Goal: Use online tool/utility: Utilize a website feature to perform a specific function

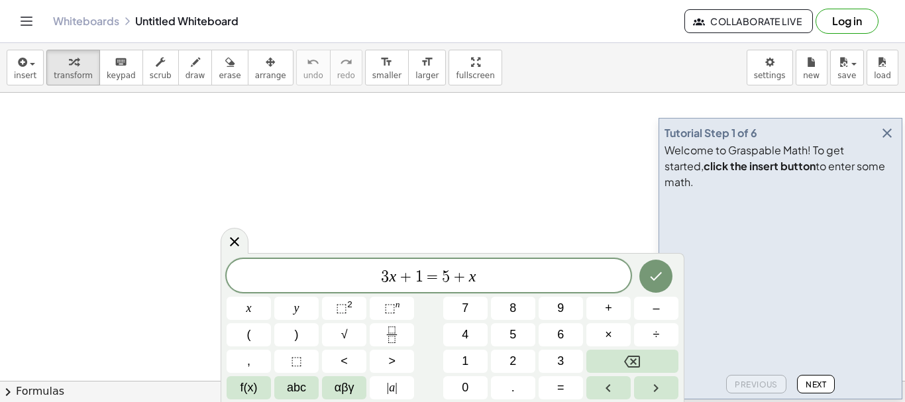
click at [884, 141] on icon "button" at bounding box center [887, 133] width 16 height 16
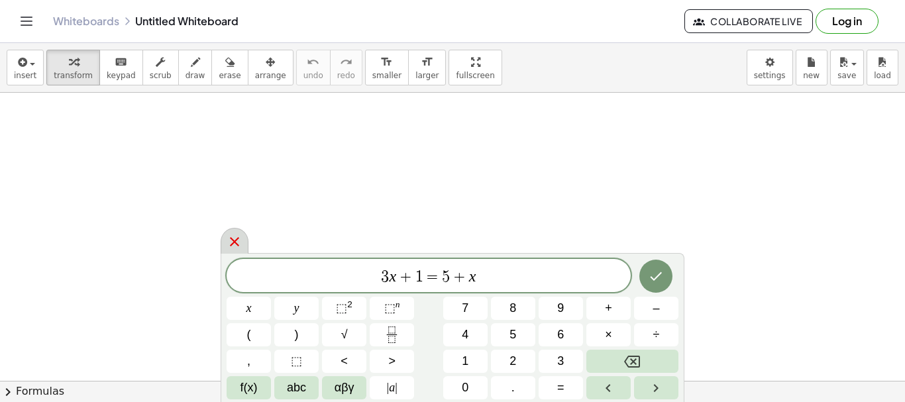
click at [236, 234] on icon at bounding box center [235, 242] width 16 height 16
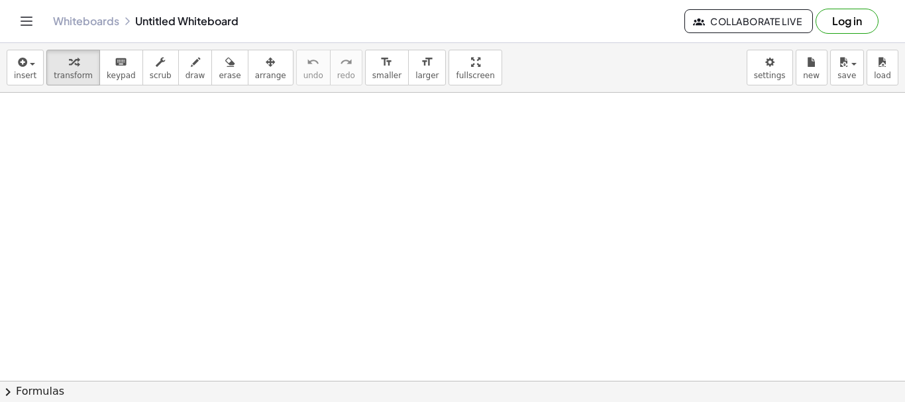
drag, startPoint x: 425, startPoint y: 204, endPoint x: 289, endPoint y: 142, distance: 149.1
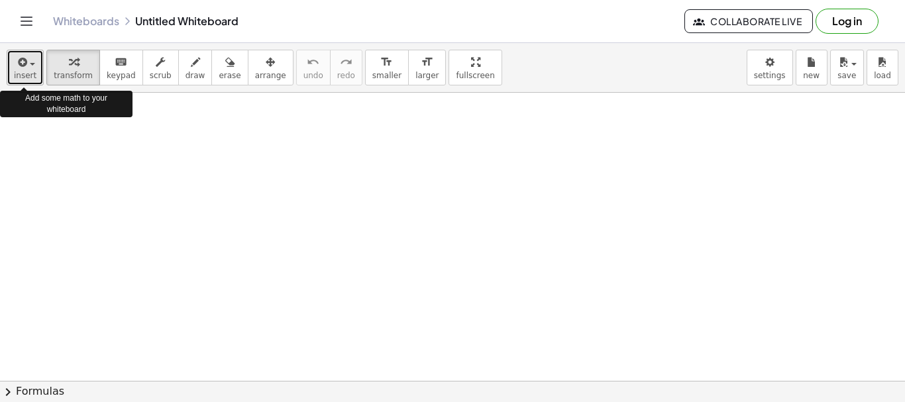
click at [22, 65] on icon "button" at bounding box center [21, 62] width 12 height 16
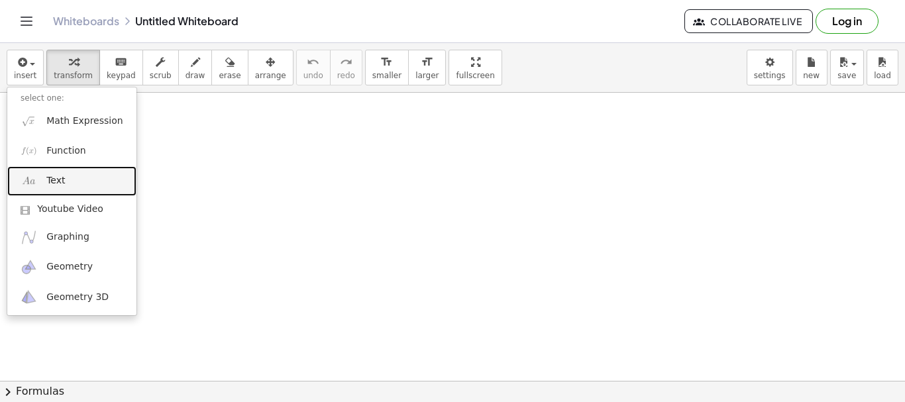
click at [100, 183] on link "Text" at bounding box center [71, 181] width 129 height 30
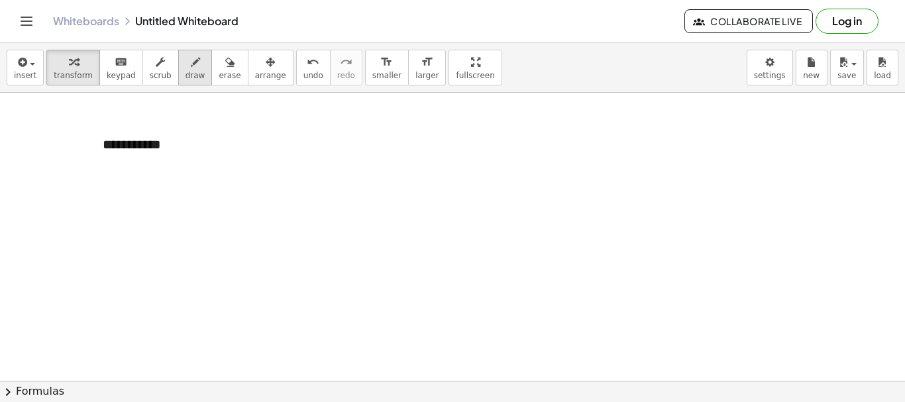
drag, startPoint x: 199, startPoint y: 224, endPoint x: 181, endPoint y: 76, distance: 149.4
click at [185, 75] on span "draw" at bounding box center [195, 75] width 20 height 9
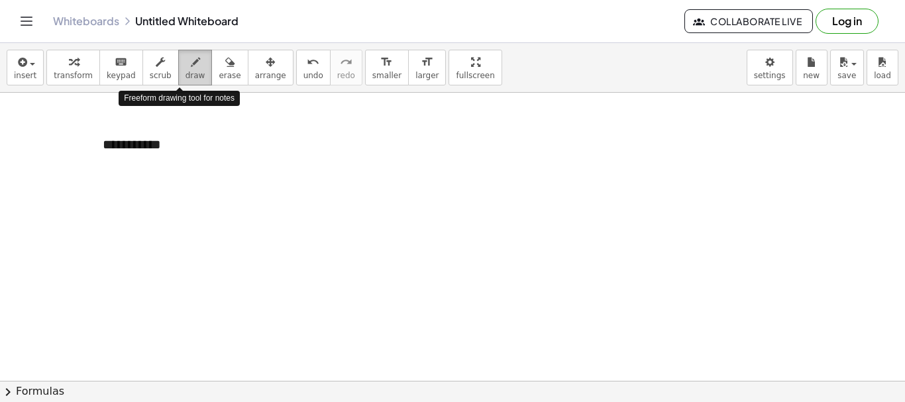
click at [191, 58] on icon "button" at bounding box center [195, 62] width 9 height 16
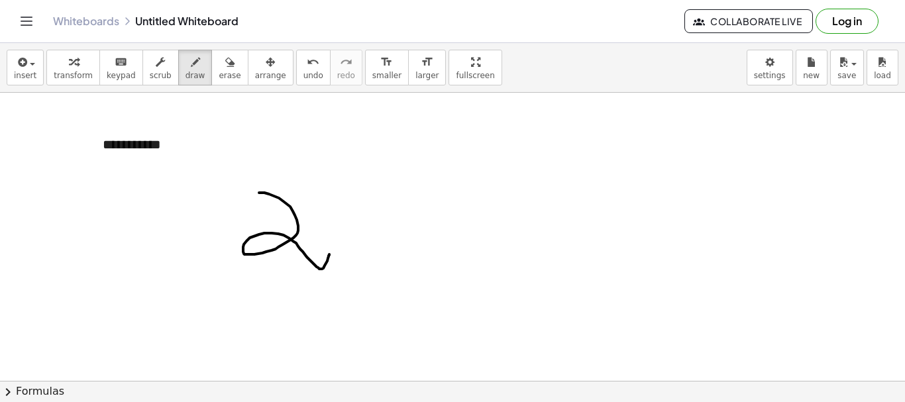
drag, startPoint x: 259, startPoint y: 193, endPoint x: 329, endPoint y: 254, distance: 93.4
drag, startPoint x: 365, startPoint y: 205, endPoint x: 378, endPoint y: 256, distance: 52.7
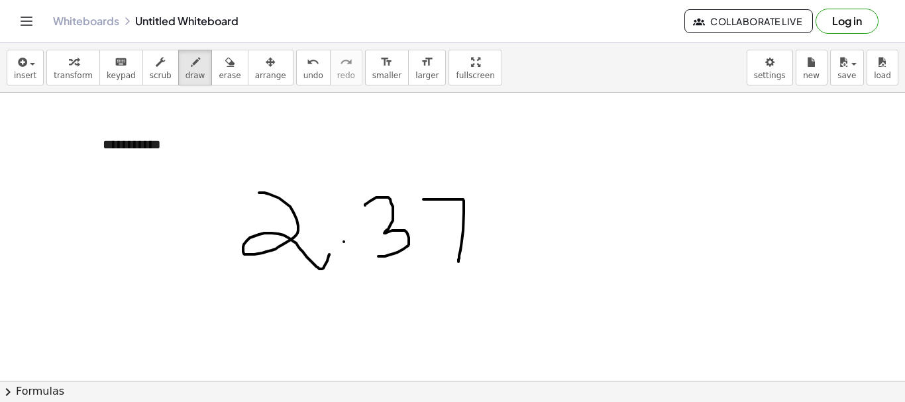
drag, startPoint x: 423, startPoint y: 199, endPoint x: 458, endPoint y: 262, distance: 71.5
drag, startPoint x: 350, startPoint y: 255, endPoint x: 236, endPoint y: 270, distance: 114.9
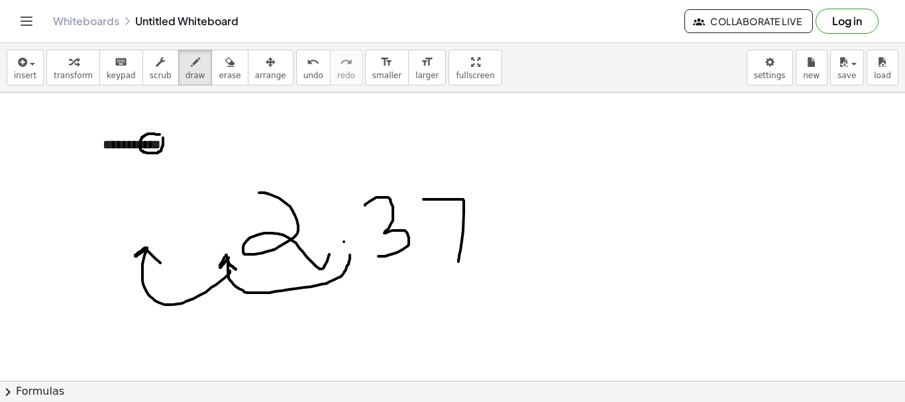
drag, startPoint x: 230, startPoint y: 271, endPoint x: 162, endPoint y: 264, distance: 68.5
click at [219, 78] on span "erase" at bounding box center [230, 75] width 22 height 9
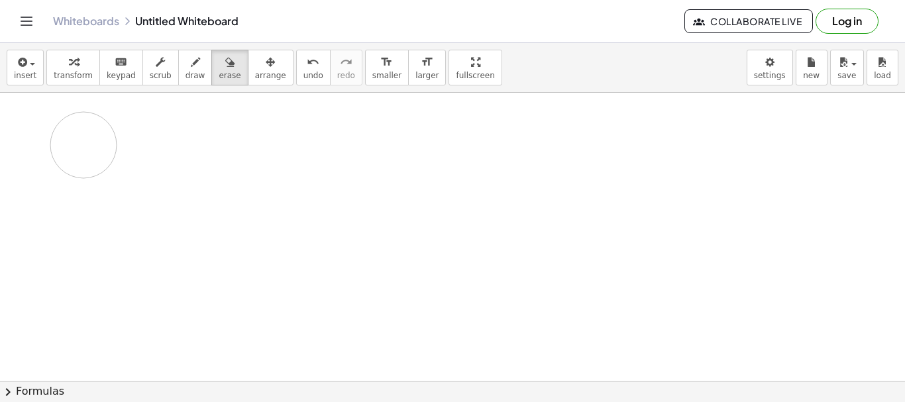
drag, startPoint x: 143, startPoint y: 254, endPoint x: 83, endPoint y: 145, distance: 124.5
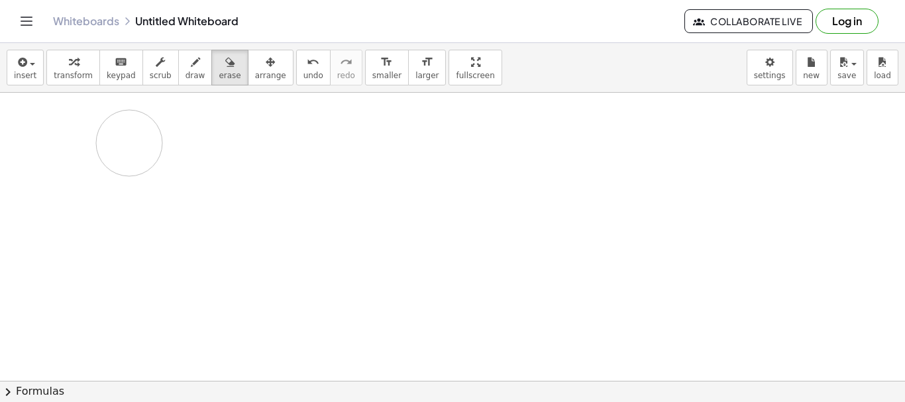
click at [36, 72] on button "insert" at bounding box center [25, 68] width 37 height 36
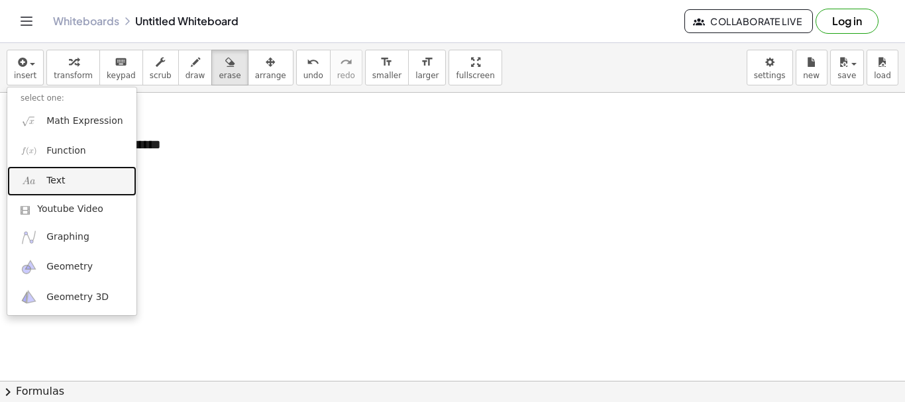
click at [83, 178] on link "Text" at bounding box center [71, 181] width 129 height 30
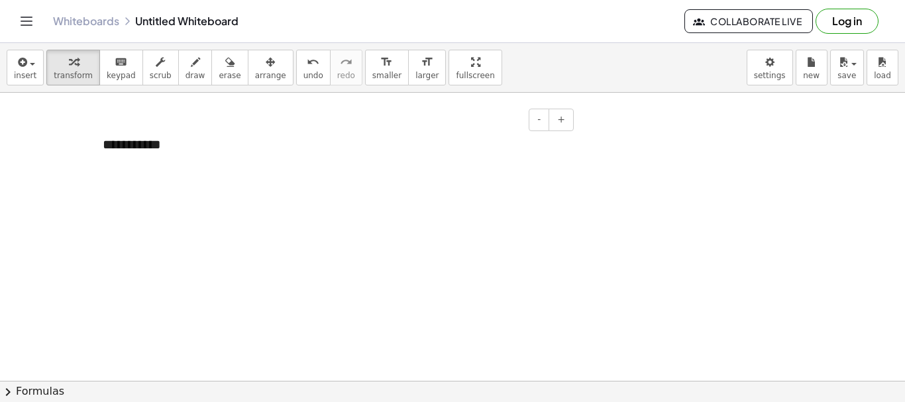
click at [409, 136] on div at bounding box center [477, 145] width 199 height 46
click at [170, 136] on div "**********" at bounding box center [188, 145] width 199 height 46
click at [242, 124] on button "-" at bounding box center [250, 120] width 21 height 23
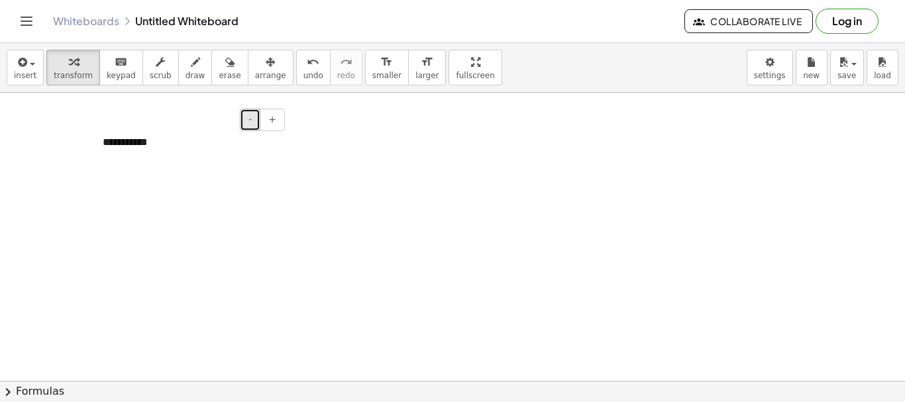
click at [242, 124] on button "-" at bounding box center [250, 120] width 21 height 23
click at [268, 124] on button "+" at bounding box center [272, 120] width 25 height 23
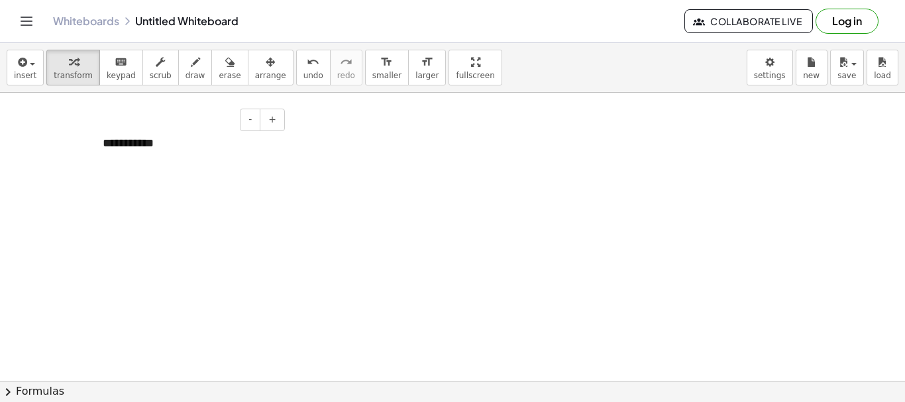
click at [138, 143] on div "**********" at bounding box center [188, 144] width 199 height 44
click at [160, 122] on div "- +" at bounding box center [185, 120] width 199 height 23
click at [837, 19] on button "Log in" at bounding box center [846, 21] width 63 height 25
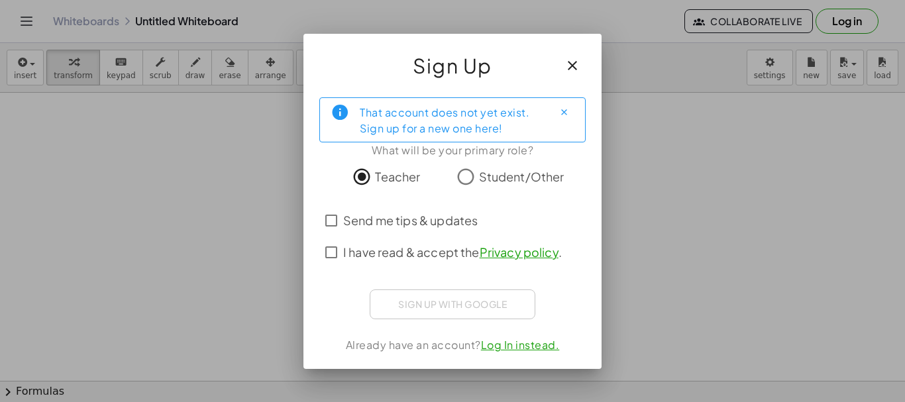
click at [561, 81] on div "Sign Up" at bounding box center [452, 60] width 298 height 53
click at [563, 66] on button "button" at bounding box center [572, 66] width 32 height 32
